Goal: Task Accomplishment & Management: Manage account settings

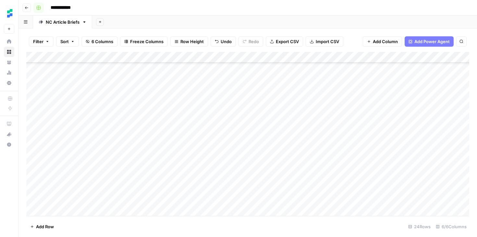
scroll to position [122, 0]
click at [28, 7] on icon "button" at bounding box center [27, 8] width 4 height 4
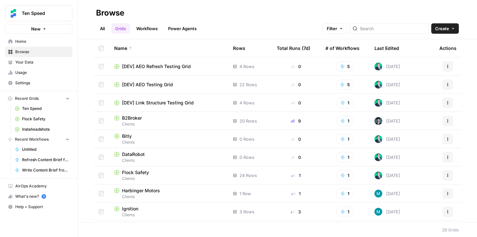
click at [29, 60] on span "Your Data" at bounding box center [42, 62] width 54 height 6
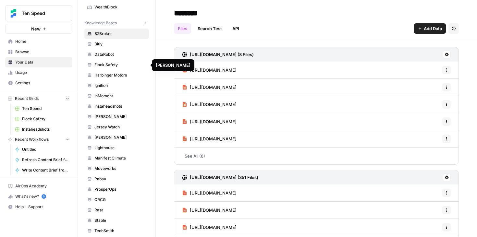
scroll to position [271, 0]
click at [116, 76] on span "Harbinger Motors" at bounding box center [120, 76] width 52 height 6
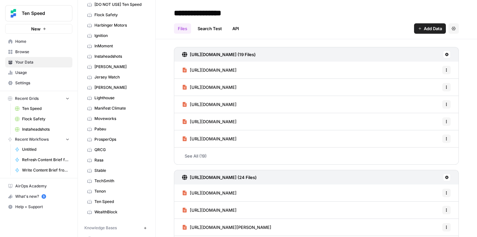
click at [114, 25] on span "Harbinger Motors" at bounding box center [120, 25] width 52 height 6
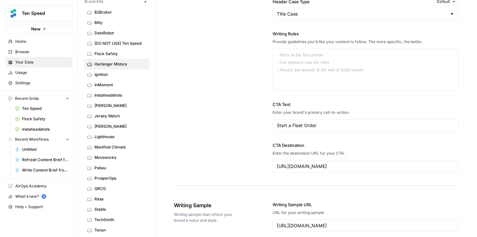
scroll to position [917, 0]
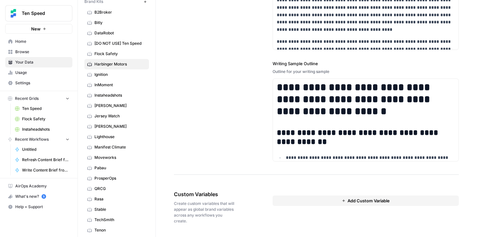
click at [122, 78] on link "Ignition" at bounding box center [116, 74] width 65 height 10
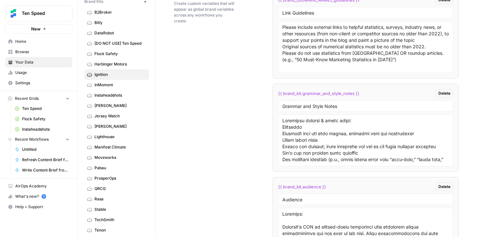
scroll to position [1216, 0]
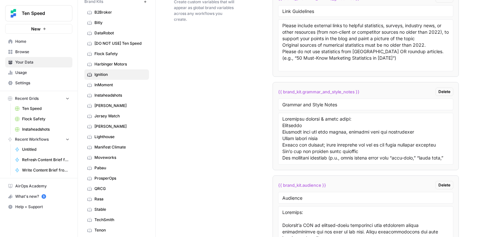
click at [121, 64] on span "Harbinger Motors" at bounding box center [120, 64] width 52 height 6
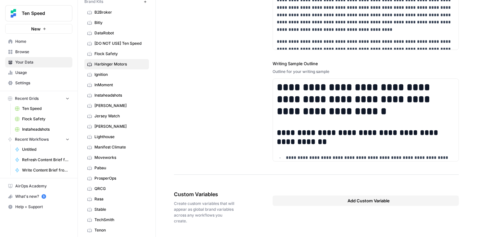
scroll to position [917, 0]
click at [330, 198] on button "Add Custom Variable" at bounding box center [366, 201] width 187 height 10
click at [315, 214] on input "text" at bounding box center [365, 213] width 167 height 6
click at [252, 163] on div "**********" at bounding box center [316, 14] width 285 height 321
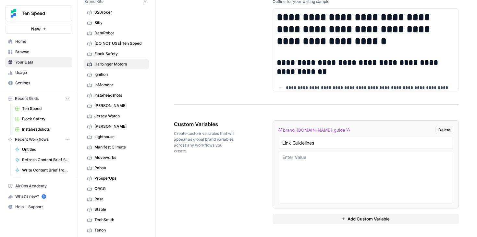
click at [314, 217] on button "Add Custom Variable" at bounding box center [366, 219] width 187 height 10
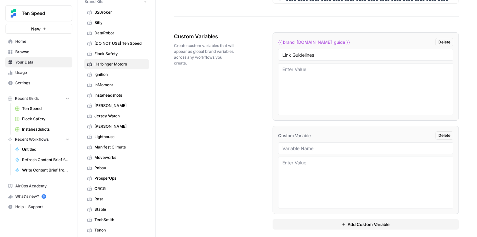
scroll to position [1081, 0]
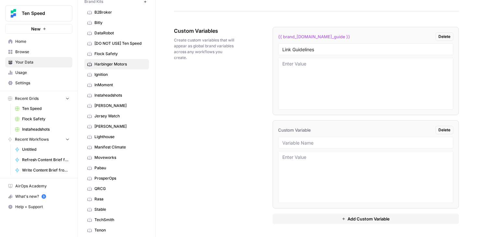
click at [324, 36] on span "{{ brand_[DOMAIN_NAME]_guide }}" at bounding box center [314, 36] width 72 height 6
click at [320, 50] on input "Link Guidelines" at bounding box center [365, 49] width 167 height 6
drag, startPoint x: 320, startPoint y: 50, endPoint x: 311, endPoint y: 50, distance: 9.7
click at [311, 50] on input "Link Guidelines" at bounding box center [365, 49] width 167 height 6
type input "Link Guidelines"
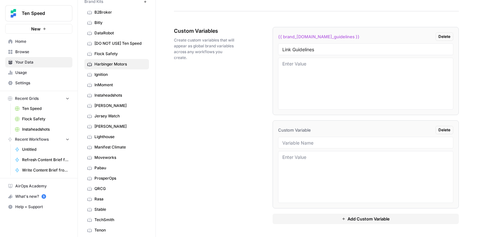
click at [327, 147] on div at bounding box center [366, 143] width 176 height 12
click at [327, 143] on input "text" at bounding box center [365, 143] width 167 height 6
type input "Grammar and Style Notes"
click at [315, 220] on button "Add Custom Variable" at bounding box center [366, 219] width 187 height 10
click at [316, 235] on input "text" at bounding box center [365, 236] width 167 height 6
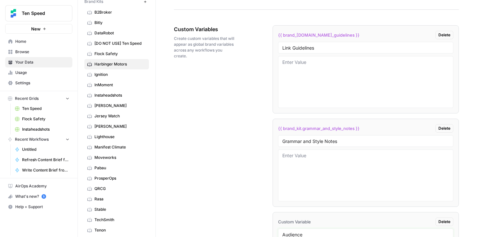
scroll to position [1174, 0]
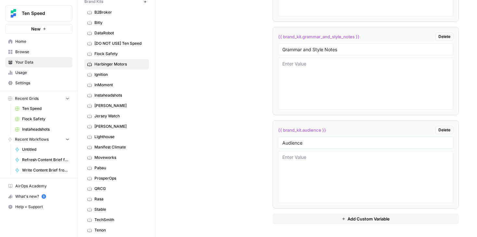
type input "Audience"
click at [287, 225] on div "{{ brand_[DOMAIN_NAME]_guidelines }} Delete Link Guidelines {{ brand_kit.gramma…" at bounding box center [366, 78] width 187 height 317
click at [287, 222] on button "Add Custom Variable" at bounding box center [366, 219] width 187 height 10
click at [294, 235] on input "text" at bounding box center [365, 236] width 167 height 6
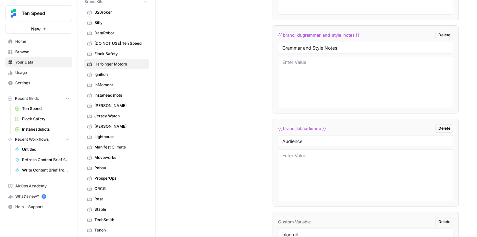
type input "blog url"
click at [250, 216] on div "Custom Variables Create custom variables that will appear as global brand varia…" at bounding box center [316, 124] width 285 height 410
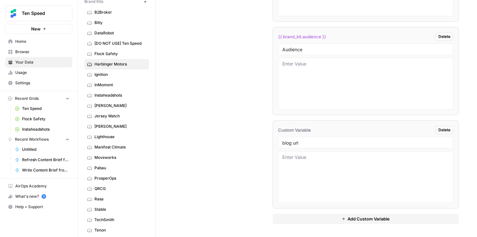
click at [296, 218] on button "Add Custom Variable" at bounding box center [366, 219] width 187 height 10
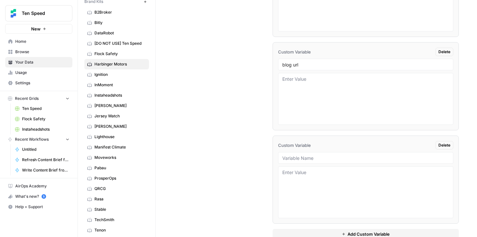
scroll to position [1361, 0]
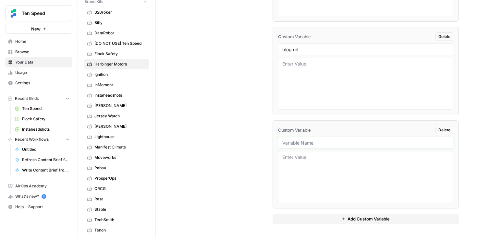
click at [301, 143] on input "text" at bounding box center [365, 143] width 167 height 6
type input "brief example"
click at [104, 74] on span "Ignition" at bounding box center [120, 75] width 52 height 6
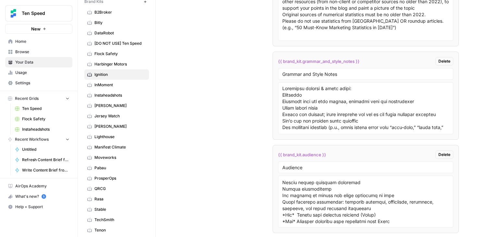
scroll to position [1458, 0]
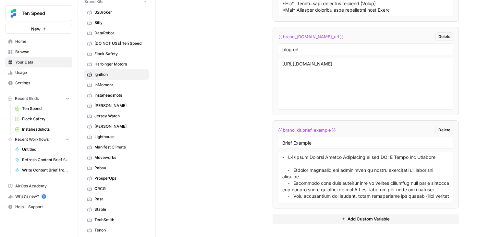
click at [123, 65] on span "Harbinger Motors" at bounding box center [120, 64] width 52 height 6
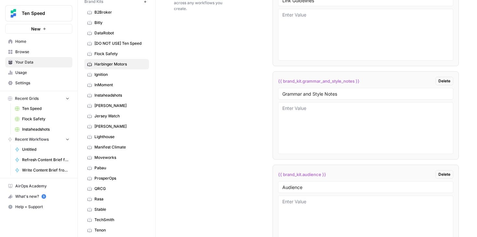
scroll to position [1130, 0]
click at [312, 207] on textarea at bounding box center [365, 222] width 167 height 46
paste textarea ""ICP and Buyer Personas for Electric Step Vans Executive Summary Our target mar…"
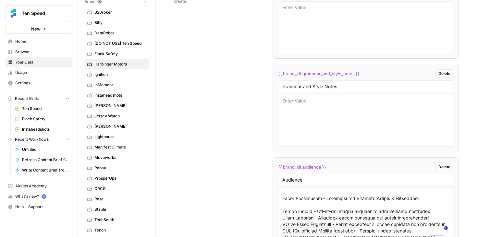
scroll to position [1126, 0]
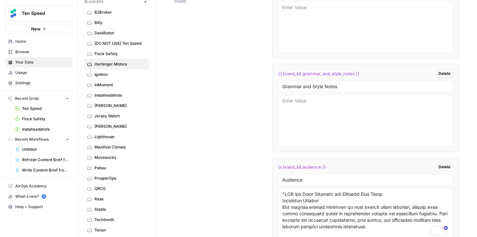
type textarea ""ICP and Buyer Personas for Electric Step Vans Executive Summary Our target mar…"
click at [102, 127] on span "[PERSON_NAME]" at bounding box center [120, 127] width 52 height 6
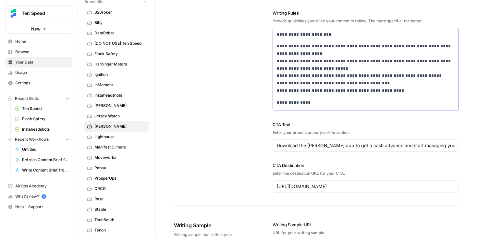
click at [336, 82] on p "**********" at bounding box center [366, 69] width 178 height 52
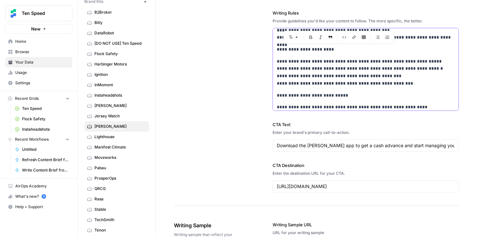
drag, startPoint x: 277, startPoint y: 49, endPoint x: 426, endPoint y: 81, distance: 151.7
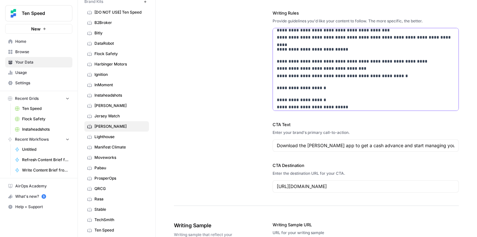
click at [374, 74] on p "**********" at bounding box center [366, 69] width 178 height 22
copy div "**********"
click at [113, 60] on link "Harbinger Motors" at bounding box center [116, 64] width 65 height 10
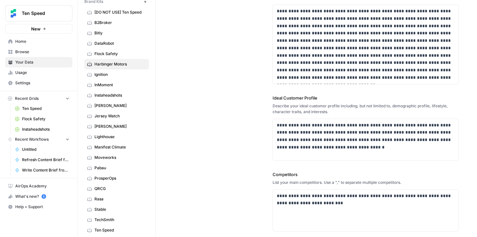
scroll to position [83, 0]
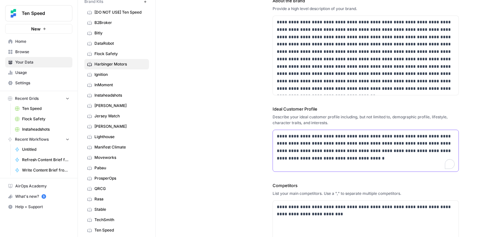
click at [289, 145] on p "**********" at bounding box center [366, 148] width 178 height 30
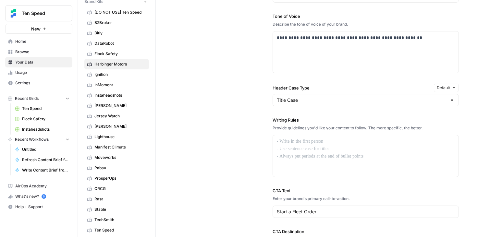
scroll to position [504, 0]
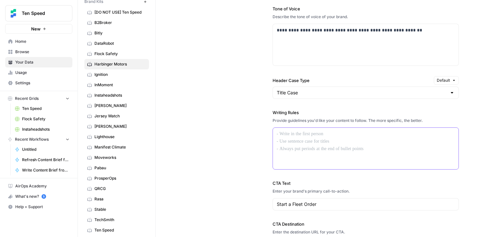
click at [313, 153] on div at bounding box center [366, 149] width 186 height 42
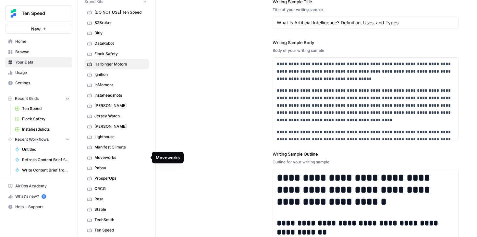
click at [110, 220] on span "TechSmith" at bounding box center [120, 220] width 52 height 6
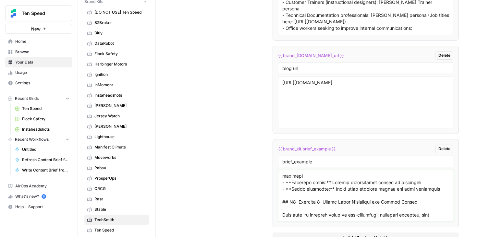
click at [324, 202] on textarea at bounding box center [365, 196] width 167 height 46
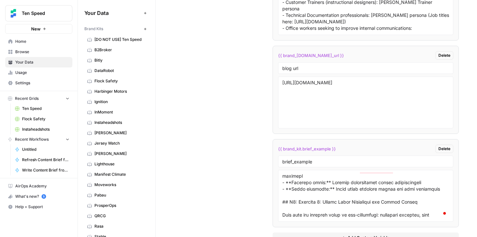
click at [115, 96] on link "Harbinger Motors" at bounding box center [116, 91] width 65 height 10
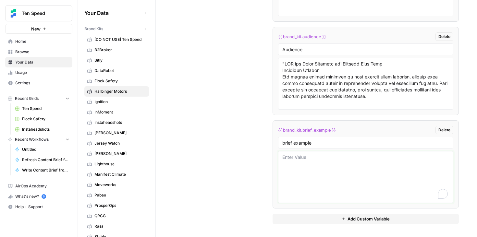
click at [323, 182] on textarea "To enrich screen reader interactions, please activate Accessibility in Grammarl…" at bounding box center [365, 177] width 167 height 46
paste textarea "# H1: 5 Essential Strategies for Training Video Library Management ## H2: Why T…"
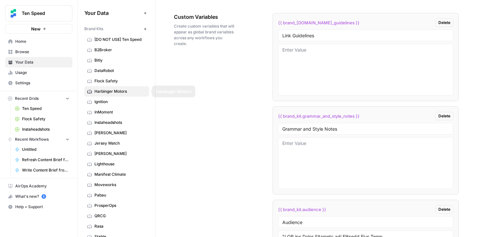
type textarea "# H1: 5 Essential Strategies for Training Video Library Management ## H2: Why T…"
click at [113, 104] on span "Ignition" at bounding box center [120, 102] width 52 height 6
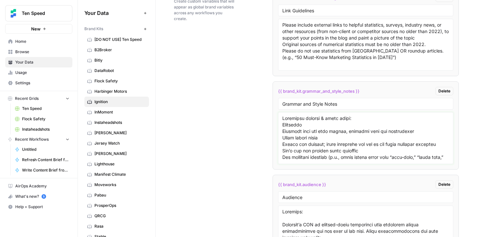
click at [320, 148] on textarea at bounding box center [365, 138] width 167 height 46
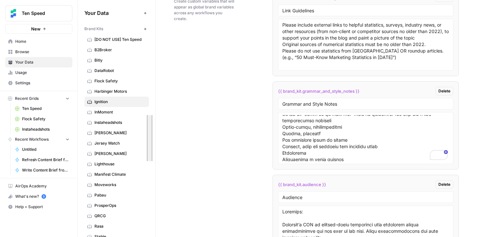
click at [109, 94] on link "Harbinger Motors" at bounding box center [116, 91] width 65 height 10
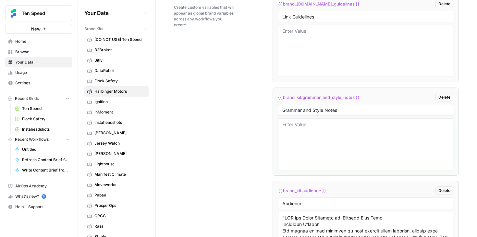
click at [314, 132] on textarea at bounding box center [365, 144] width 167 height 46
paste textarea "Loremipsu dolorsi & ametc adipi: Elitseddo Eiusmodt inci utl etdo magnaa, enima…"
type textarea "Loremipsu dolorsi & ametc adipi: Elitseddo Eiusmodt inci utl etdo magnaa, enima…"
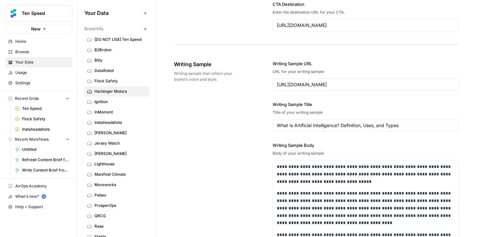
scroll to position [1119, 0]
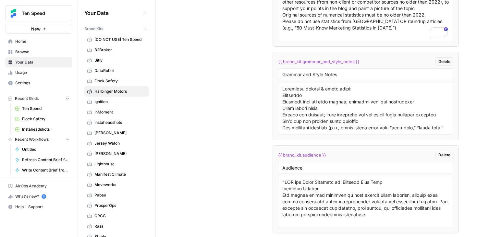
click at [380, 139] on li "{{ brand_kit.grammar_and_style_notes }} Delete Grammar and Style Notes" at bounding box center [366, 96] width 187 height 88
click at [399, 124] on textarea at bounding box center [365, 109] width 167 height 46
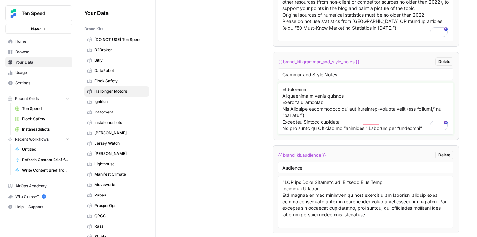
drag, startPoint x: 282, startPoint y: 100, endPoint x: 410, endPoint y: 202, distance: 163.9
click at [410, 202] on ul "{{ brand_kit.link_guidelines }} Delete Link Guidelines Please include external …" at bounding box center [366, 142] width 187 height 369
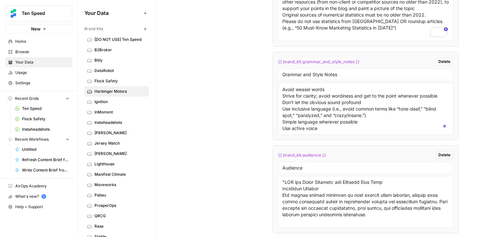
paste textarea ""Vehicle/segment “Electric car/EV van (generic)” → “Medium-duty commercial EV (…"
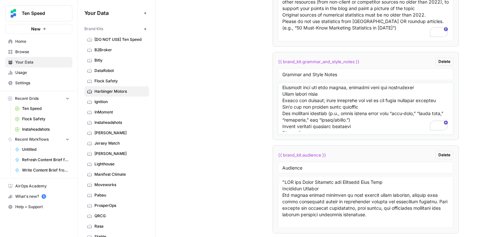
type textarea "Important grammar & style notes: Mechanics Sentence case for blog titles, sente…"
click at [198, 127] on div "Custom Variables Create custom variables that will appear as global brand varia…" at bounding box center [316, 150] width 285 height 410
click at [111, 78] on link "Flock Safety" at bounding box center [116, 81] width 65 height 10
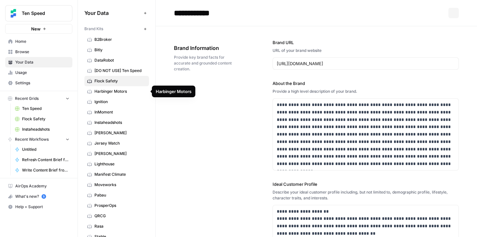
click at [114, 90] on span "Harbinger Motors" at bounding box center [120, 92] width 52 height 6
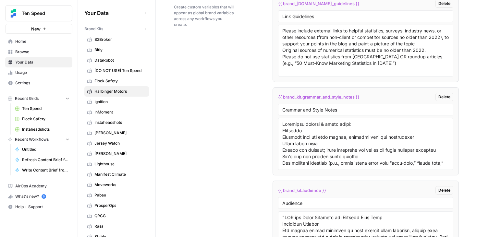
click at [41, 96] on button "Recent Grids" at bounding box center [38, 99] width 67 height 10
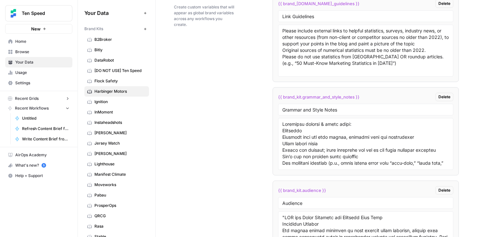
click at [41, 96] on button "Recent Grids" at bounding box center [38, 99] width 67 height 10
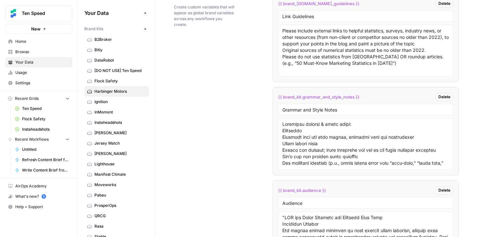
click at [36, 42] on span "Home" at bounding box center [42, 42] width 54 height 6
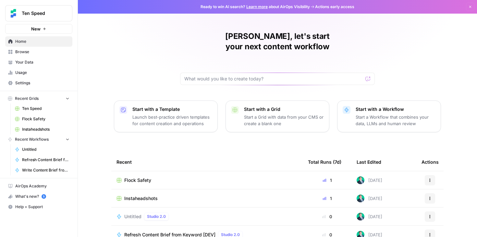
click at [29, 50] on span "Browse" at bounding box center [42, 52] width 54 height 6
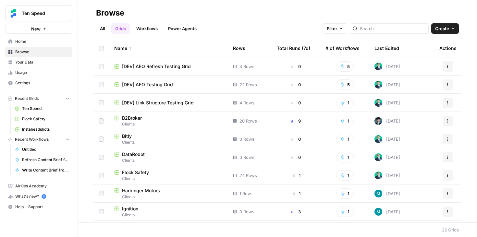
click at [100, 27] on link "All" at bounding box center [102, 28] width 13 height 10
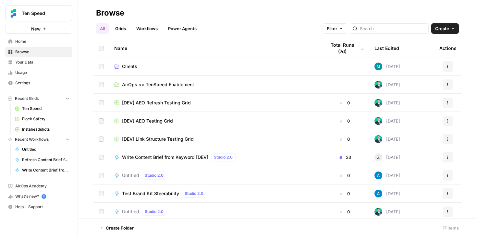
click at [159, 67] on link "Clients" at bounding box center [214, 66] width 201 height 6
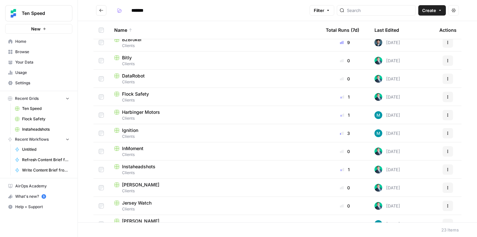
click at [179, 114] on div "Harbinger Motors" at bounding box center [214, 112] width 201 height 6
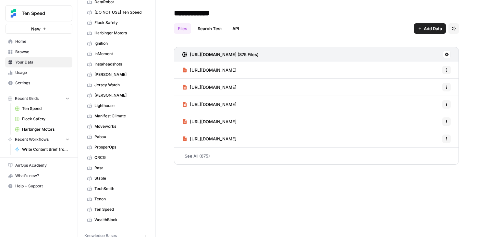
scroll to position [63, 0]
